Goal: Navigation & Orientation: Find specific page/section

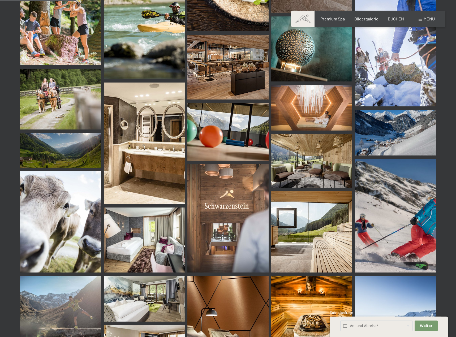
scroll to position [1057, 0]
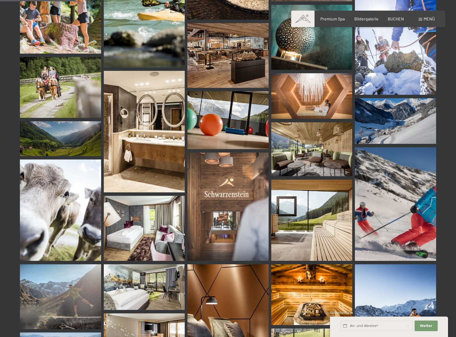
click at [222, 206] on img at bounding box center [228, 207] width 81 height 108
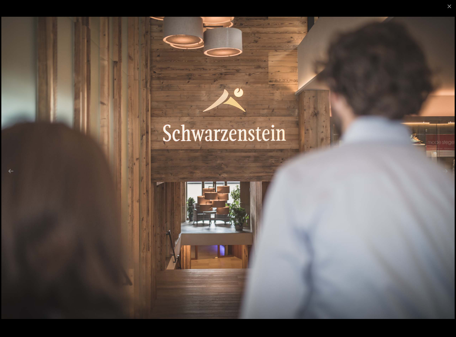
scroll to position [1490, 0]
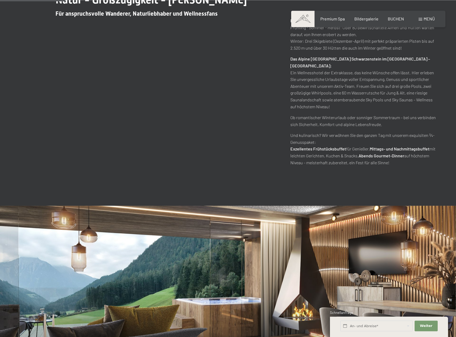
scroll to position [298, 0]
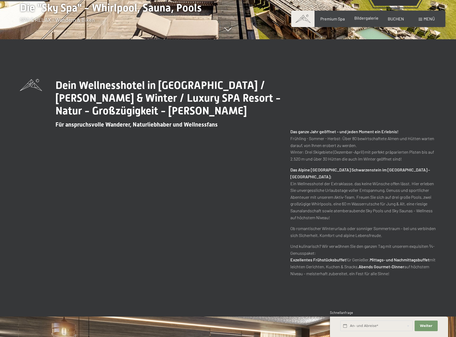
click at [363, 20] on span "Bildergalerie" at bounding box center [367, 17] width 24 height 5
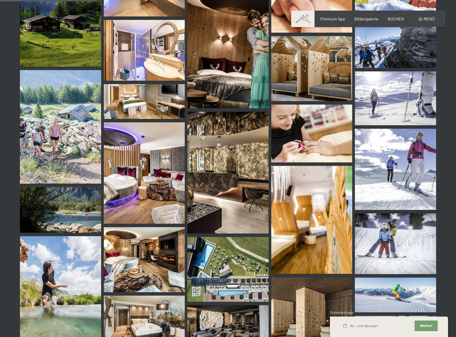
scroll to position [1517, 0]
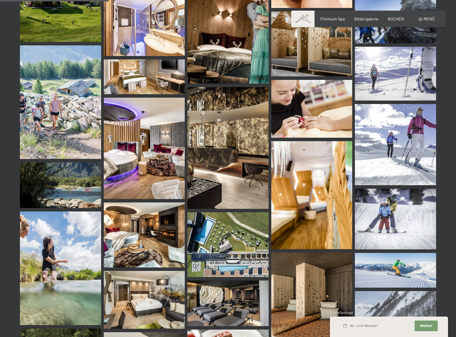
click at [152, 183] on img at bounding box center [144, 148] width 81 height 101
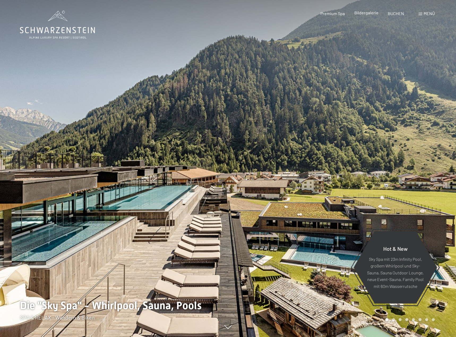
click at [378, 12] on span "Bildergalerie" at bounding box center [367, 12] width 24 height 5
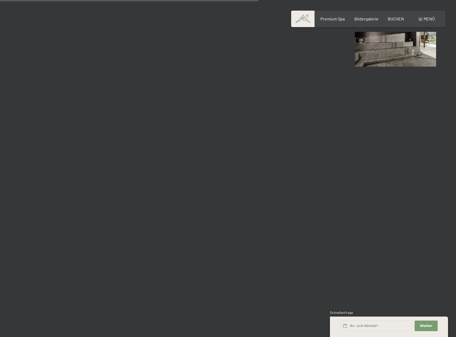
scroll to position [3604, 0]
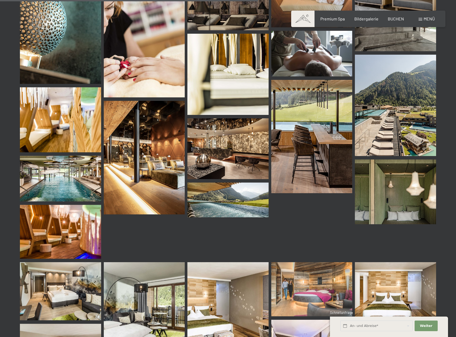
click at [245, 155] on img at bounding box center [228, 148] width 81 height 61
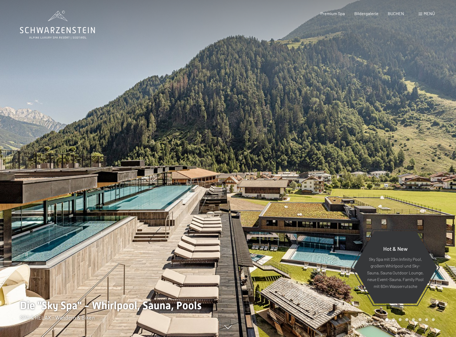
click at [371, 16] on div "Buchen Anfragen Premium Spa Bildergalerie BUCHEN Menü DE IT EN Gutschein Bilder…" at bounding box center [368, 14] width 133 height 6
click at [371, 15] on span "Bildergalerie" at bounding box center [367, 12] width 24 height 5
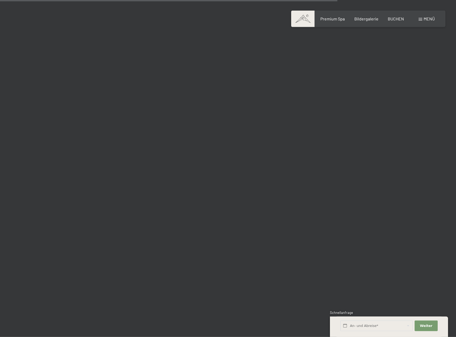
scroll to position [4715, 0]
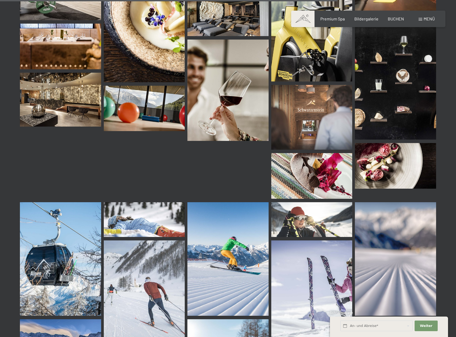
click at [178, 109] on img at bounding box center [144, 109] width 81 height 46
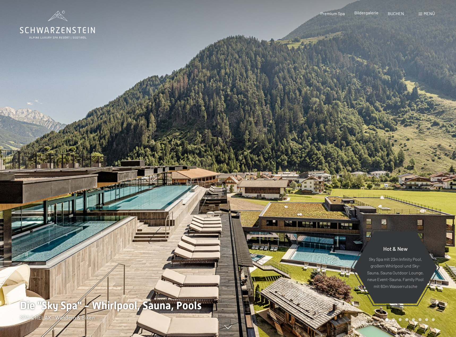
click at [364, 13] on span "Bildergalerie" at bounding box center [367, 12] width 24 height 5
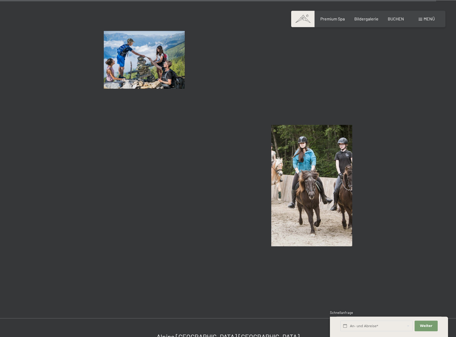
scroll to position [5988, 0]
